Goal: Task Accomplishment & Management: Manage account settings

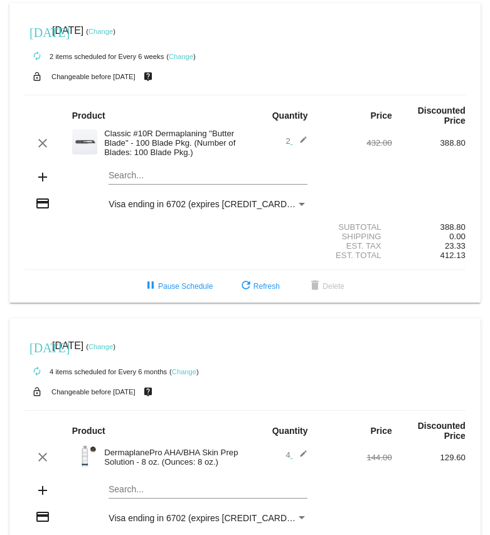
click at [113, 30] on link "Change" at bounding box center [101, 32] width 24 height 8
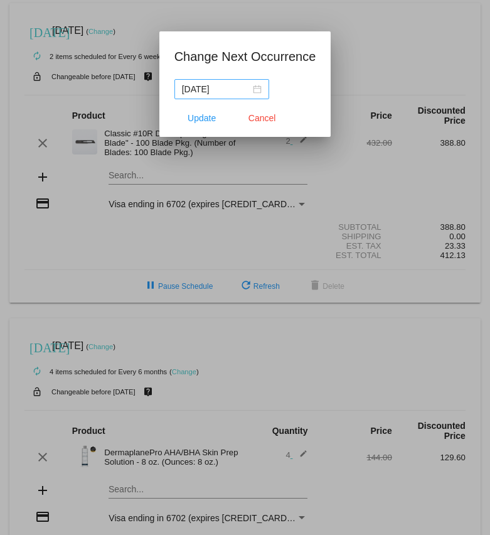
click at [248, 91] on div "[DATE]" at bounding box center [222, 89] width 80 height 14
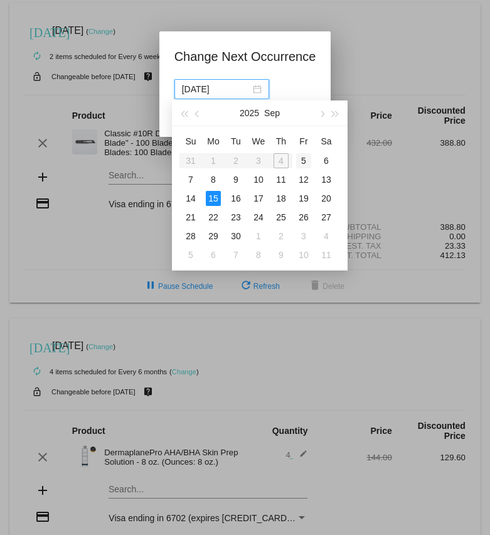
click at [304, 158] on div "5" at bounding box center [303, 160] width 15 height 15
type input "[DATE]"
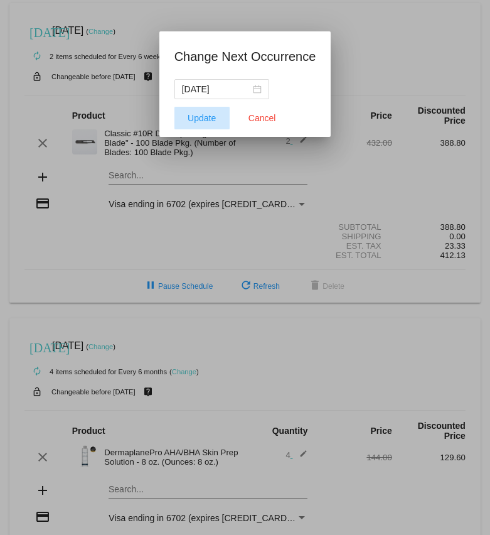
click at [210, 119] on span "Update" at bounding box center [202, 118] width 28 height 10
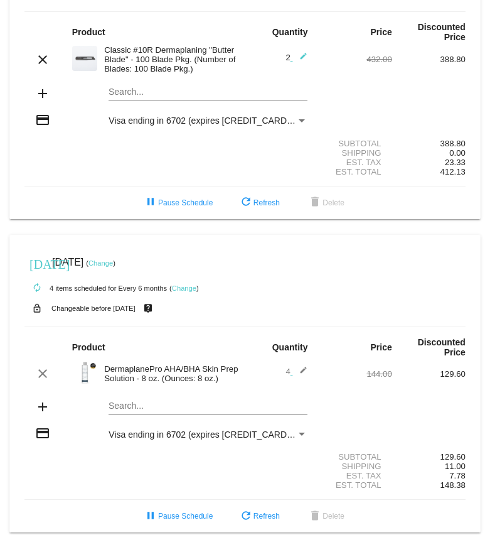
scroll to position [80, 0]
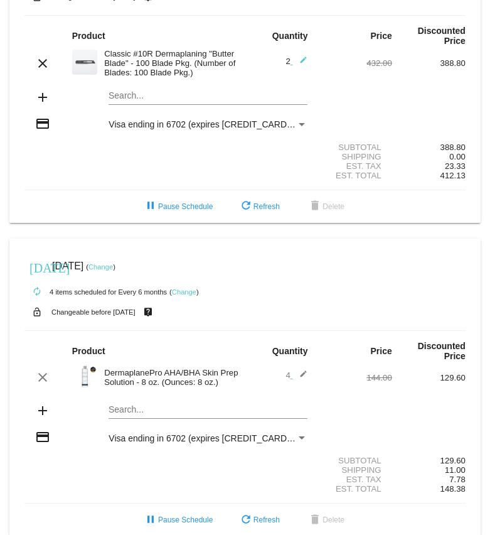
click at [113, 271] on link "Change" at bounding box center [101, 267] width 24 height 8
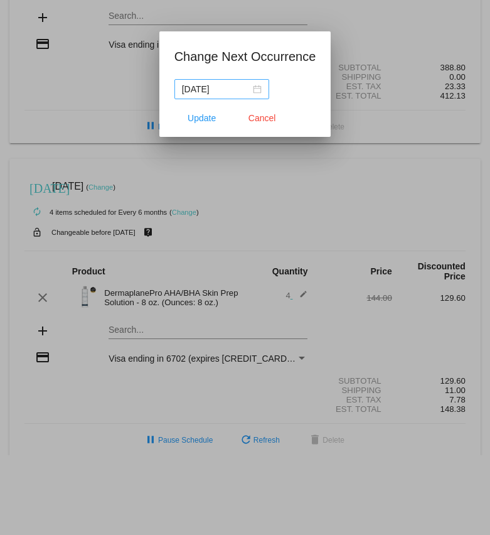
click at [248, 89] on div "[DATE]" at bounding box center [222, 89] width 80 height 14
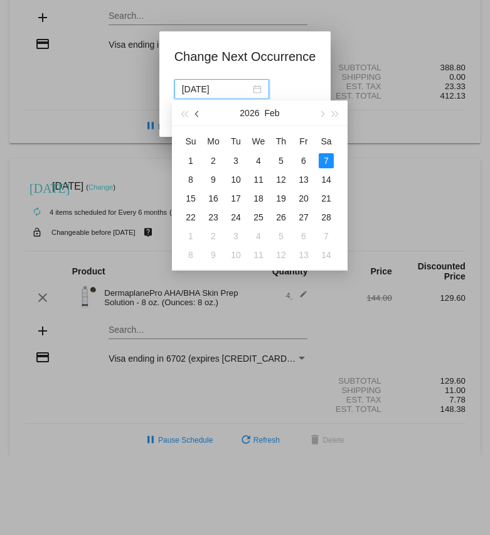
click at [197, 114] on span "button" at bounding box center [198, 114] width 6 height 6
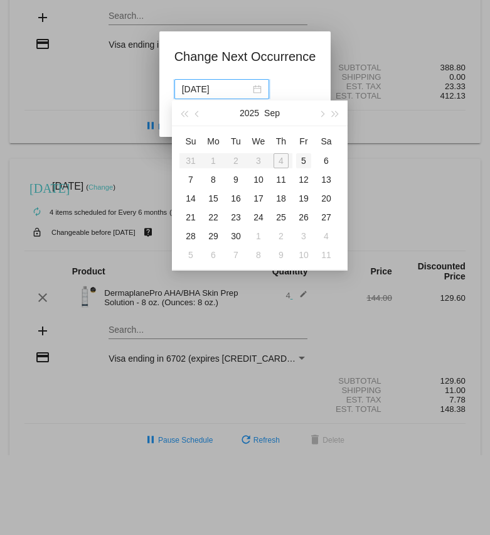
click at [301, 158] on div "5" at bounding box center [303, 160] width 15 height 15
type input "[DATE]"
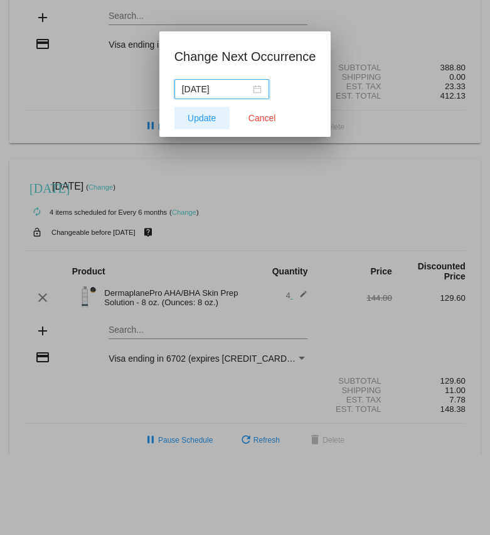
click at [205, 117] on span "Update" at bounding box center [202, 118] width 28 height 10
